Goal: Transaction & Acquisition: Purchase product/service

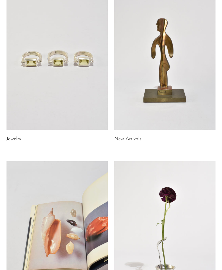
scroll to position [138, 0]
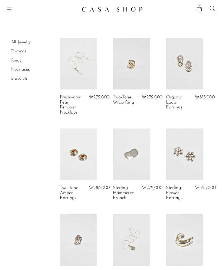
click at [16, 59] on link "Rings" at bounding box center [16, 60] width 10 height 4
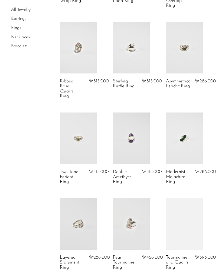
scroll to position [278, 0]
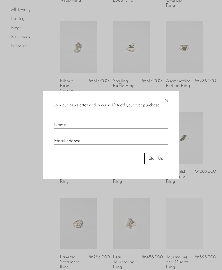
click at [167, 100] on span "×" at bounding box center [166, 99] width 5 height 17
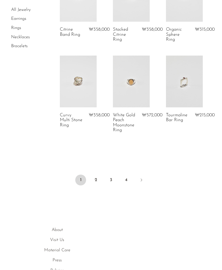
scroll to position [763, 0]
click at [97, 184] on link "2" at bounding box center [96, 180] width 11 height 11
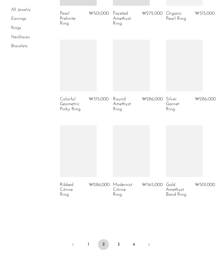
scroll to position [793, 0]
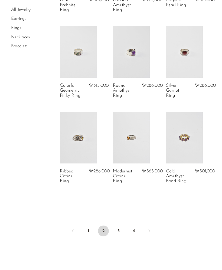
click at [120, 231] on link "3" at bounding box center [118, 231] width 11 height 11
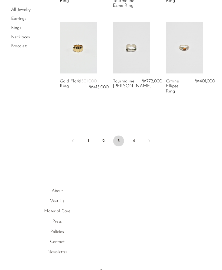
scroll to position [279, 0]
click at [90, 138] on link "1" at bounding box center [88, 141] width 11 height 11
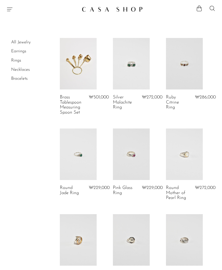
click at [118, 152] on link at bounding box center [131, 155] width 37 height 52
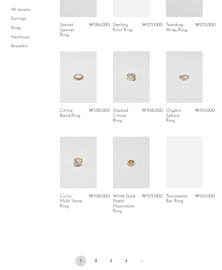
scroll to position [697, 0]
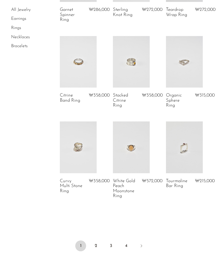
click at [97, 248] on link "2" at bounding box center [96, 246] width 11 height 11
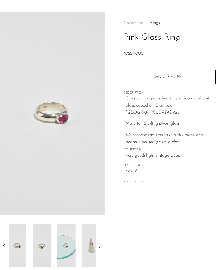
scroll to position [13, 0]
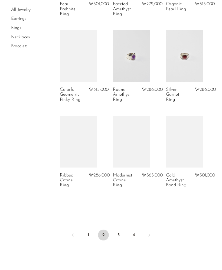
scroll to position [789, 0]
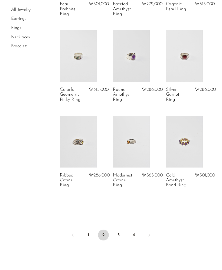
click at [120, 230] on link "3" at bounding box center [118, 235] width 11 height 11
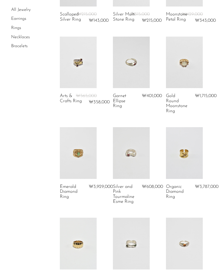
scroll to position [86, 0]
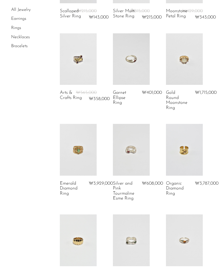
click at [119, 163] on link at bounding box center [131, 150] width 37 height 52
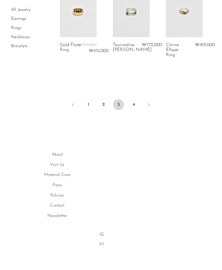
scroll to position [317, 0]
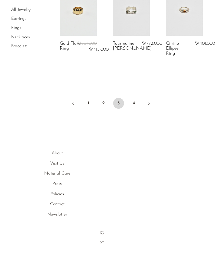
click at [133, 107] on link "4" at bounding box center [134, 103] width 11 height 11
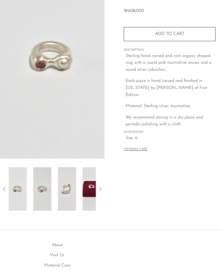
scroll to position [79, 0]
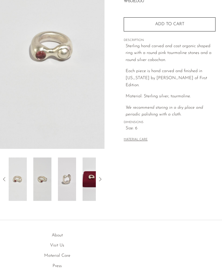
click at [50, 165] on img at bounding box center [42, 179] width 18 height 43
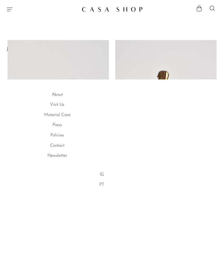
click at [12, 8] on icon "Menu" at bounding box center [10, 9] width 7 height 7
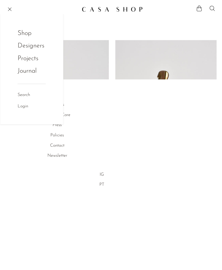
click at [21, 36] on link "Shop" at bounding box center [28, 33] width 21 height 10
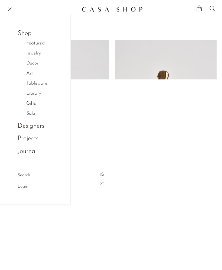
click at [33, 53] on link "Jewelry" at bounding box center [36, 54] width 20 height 8
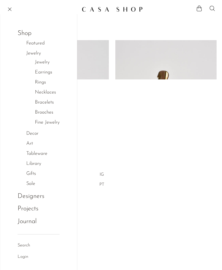
click at [40, 72] on link "Earrings" at bounding box center [43, 73] width 17 height 8
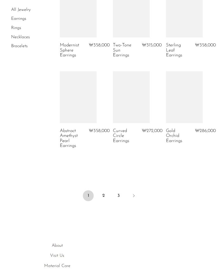
scroll to position [914, 0]
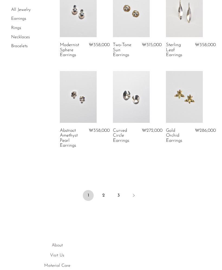
click at [100, 190] on link "2" at bounding box center [103, 195] width 11 height 11
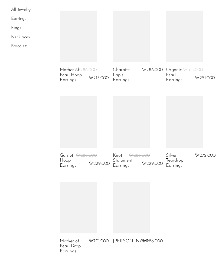
scroll to position [900, 0]
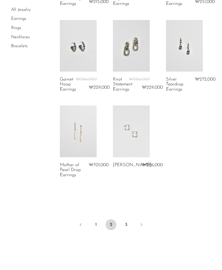
click at [129, 224] on link "3" at bounding box center [126, 224] width 11 height 11
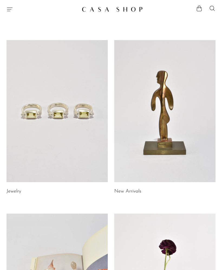
click at [12, 12] on icon "Menu" at bounding box center [10, 9] width 7 height 7
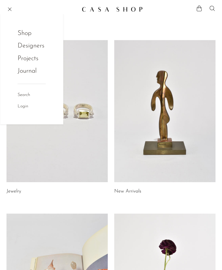
click at [25, 37] on link "Shop" at bounding box center [28, 33] width 21 height 10
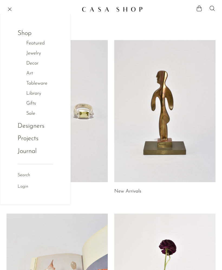
click at [31, 55] on link "Jewelry" at bounding box center [36, 54] width 20 height 8
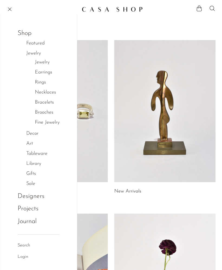
click at [40, 91] on link "Necklaces" at bounding box center [45, 93] width 21 height 8
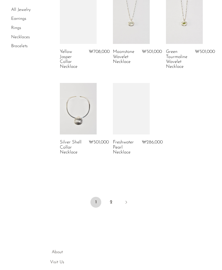
scroll to position [862, 0]
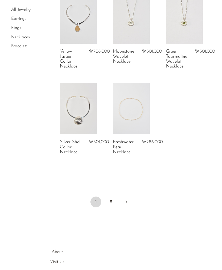
click at [113, 200] on link "2" at bounding box center [111, 202] width 11 height 11
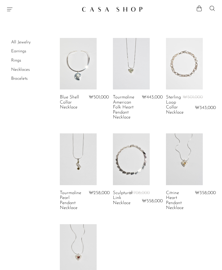
click at [14, 61] on link "Rings" at bounding box center [16, 60] width 10 height 4
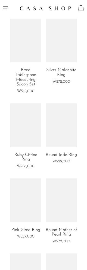
click at [73, 4] on div at bounding box center [64, 8] width 43 height 16
